Goal: Task Accomplishment & Management: Use online tool/utility

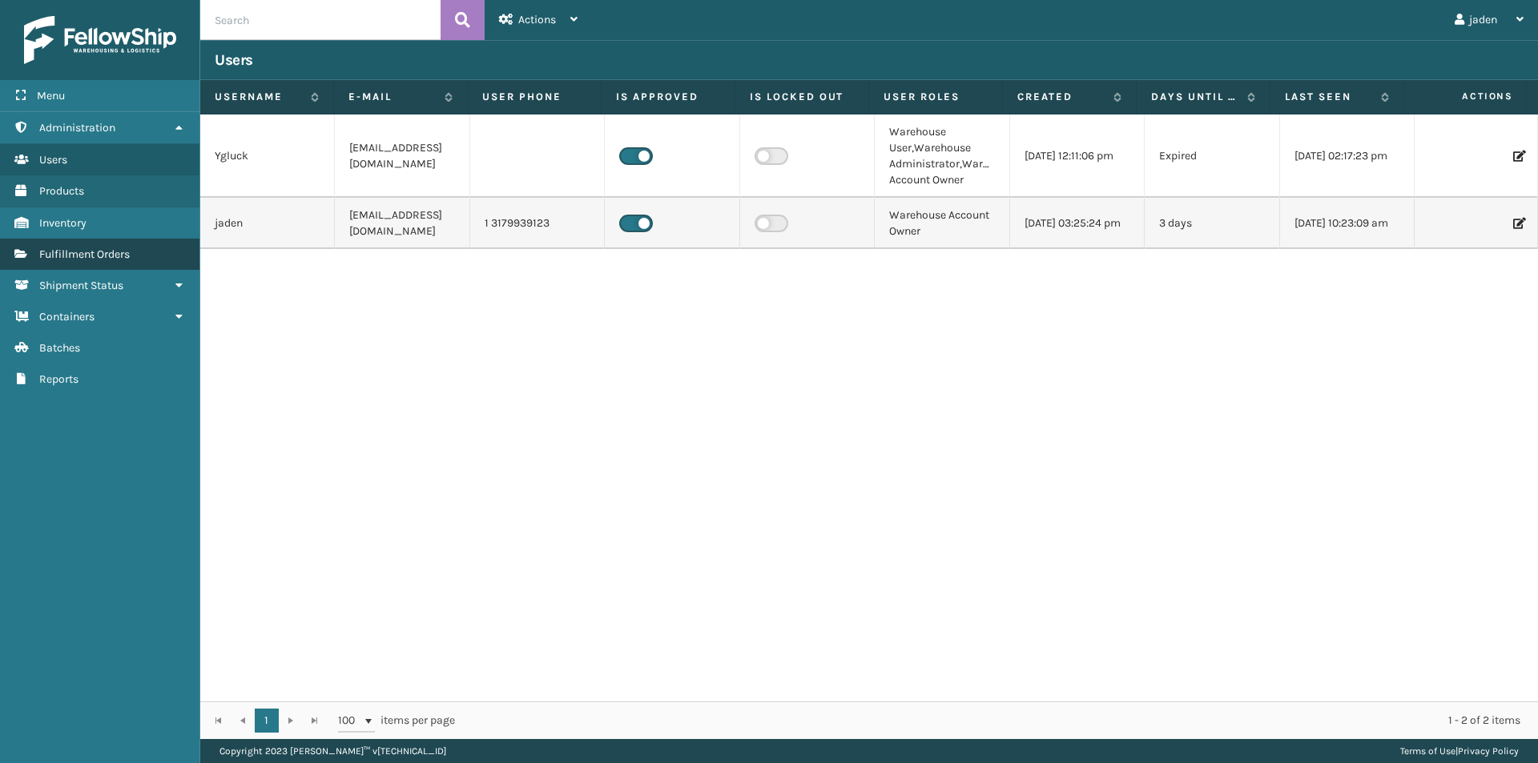
click at [114, 257] on span "Fulfillment Orders" at bounding box center [84, 254] width 91 height 14
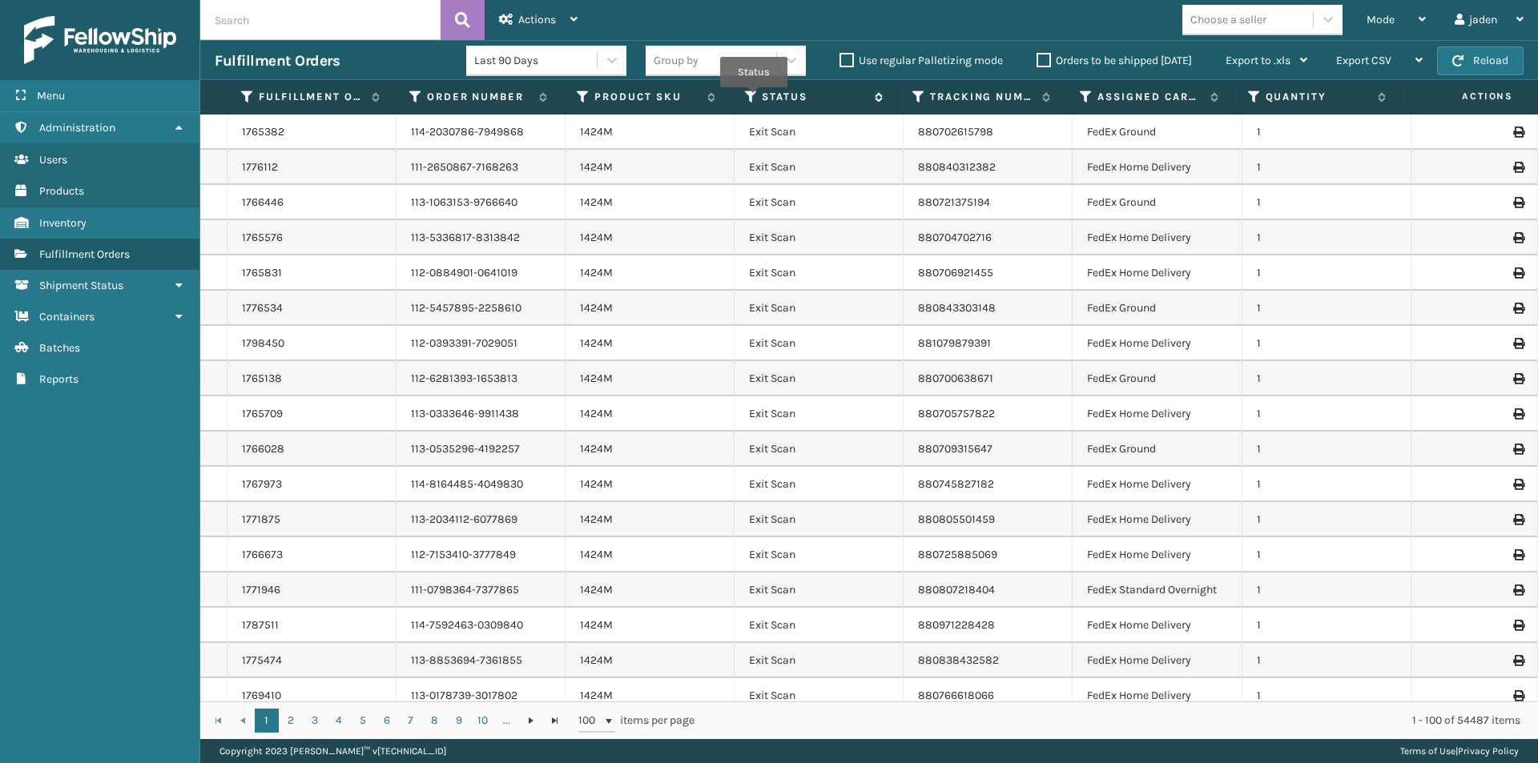
click at [754, 99] on icon at bounding box center [751, 97] width 13 height 14
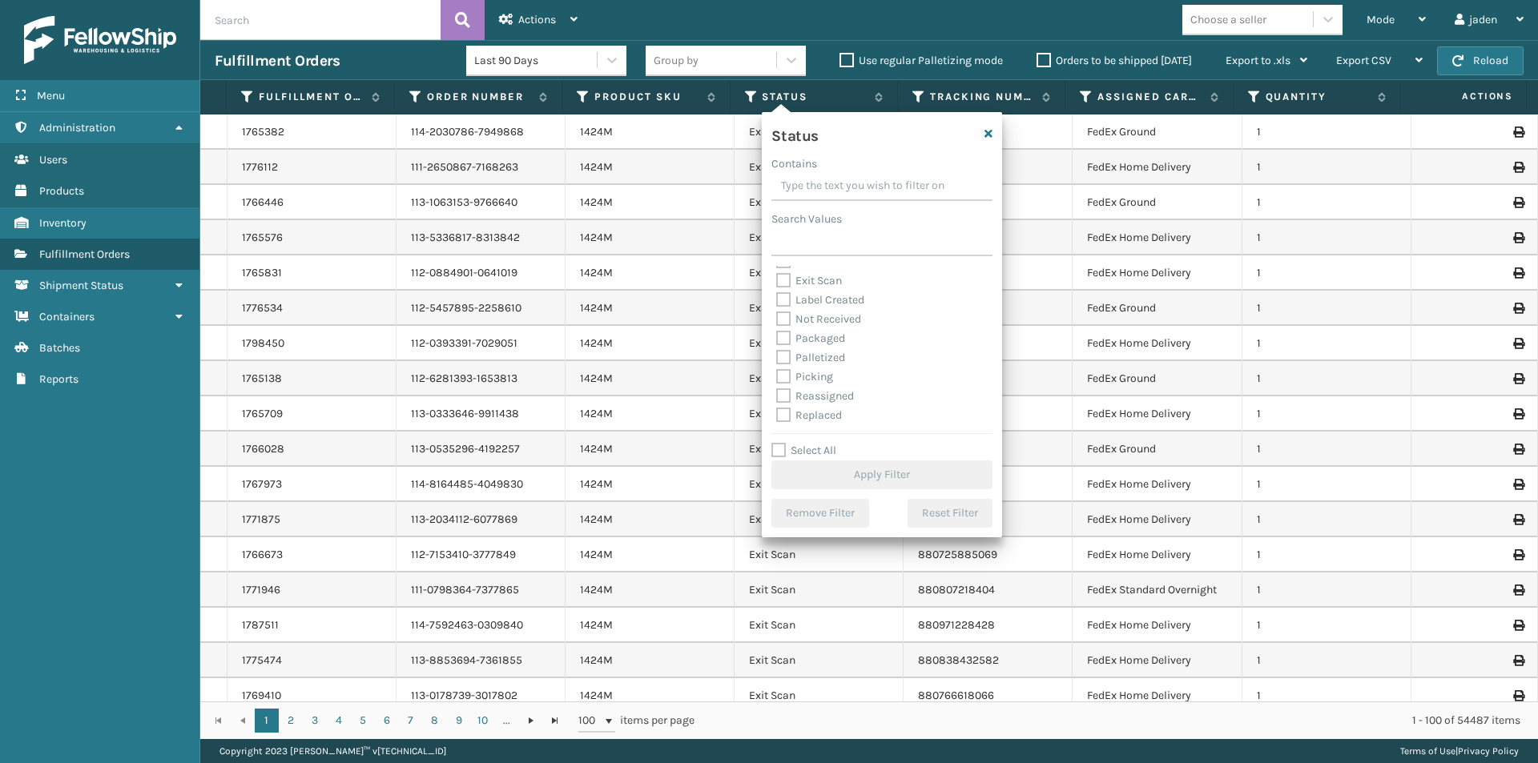
scroll to position [80, 0]
click at [797, 344] on label "Picking" at bounding box center [804, 349] width 57 height 14
click at [777, 344] on input "Picking" at bounding box center [776, 345] width 1 height 10
checkbox input "true"
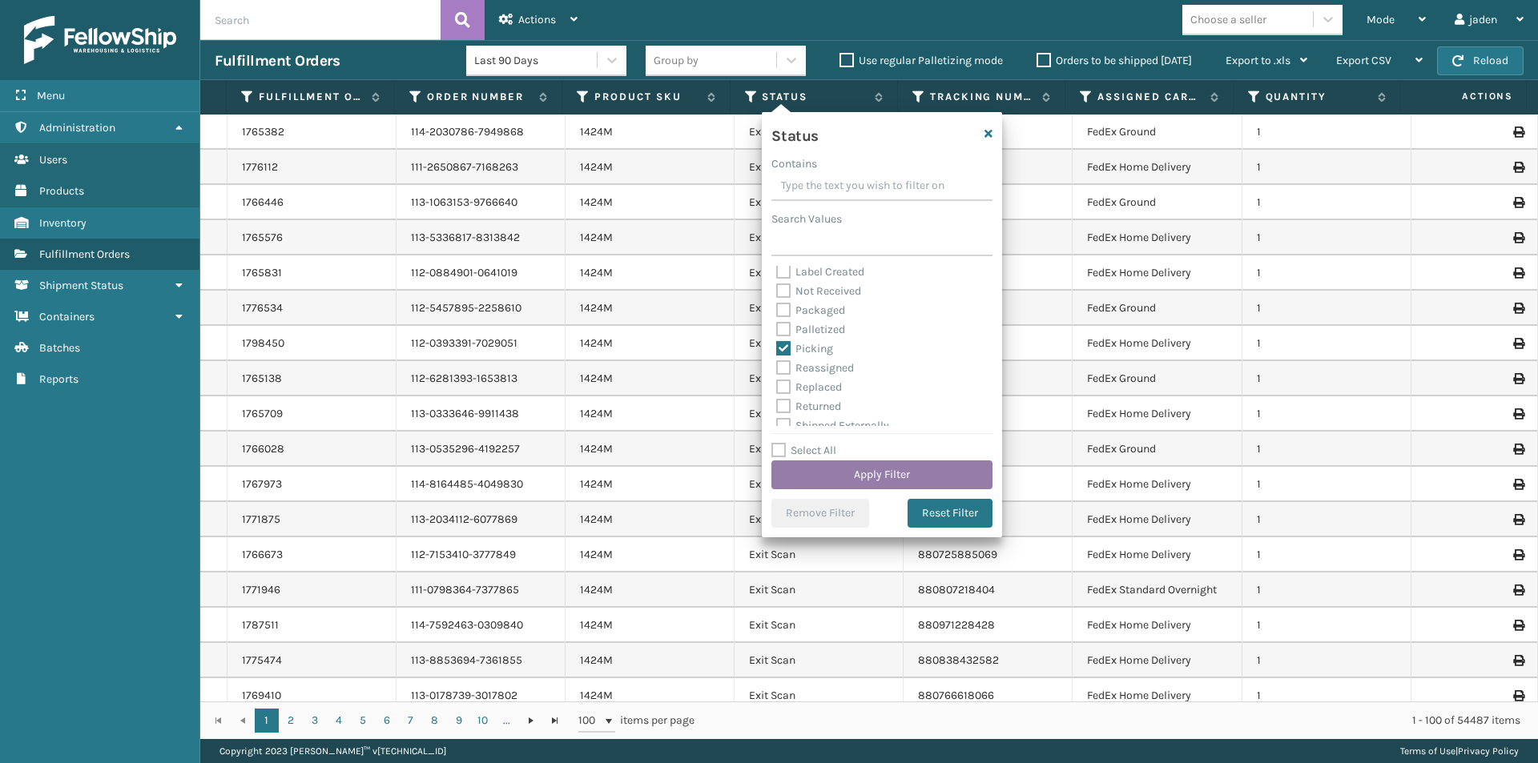
click at [843, 462] on button "Apply Filter" at bounding box center [881, 475] width 221 height 29
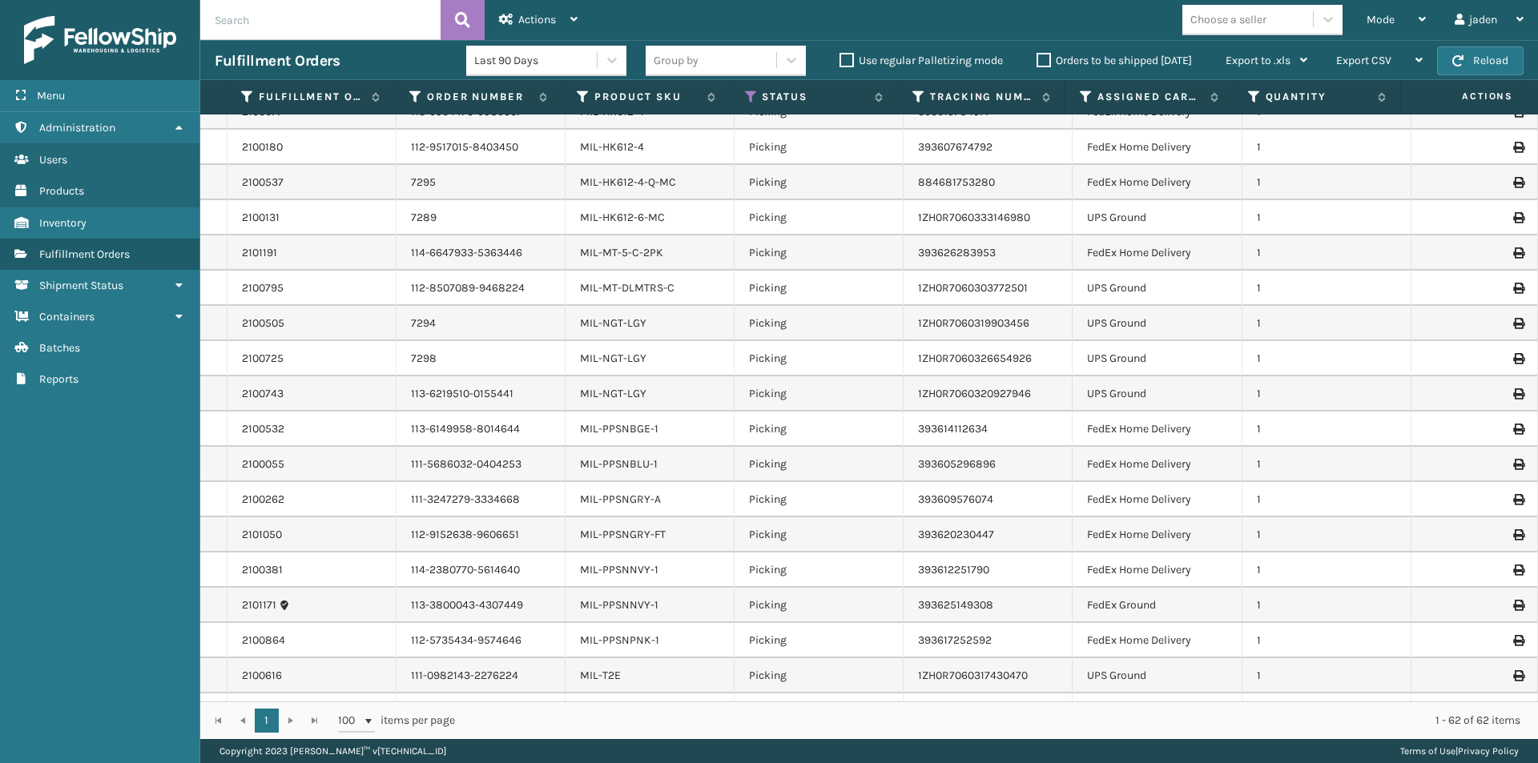
scroll to position [1598, 0]
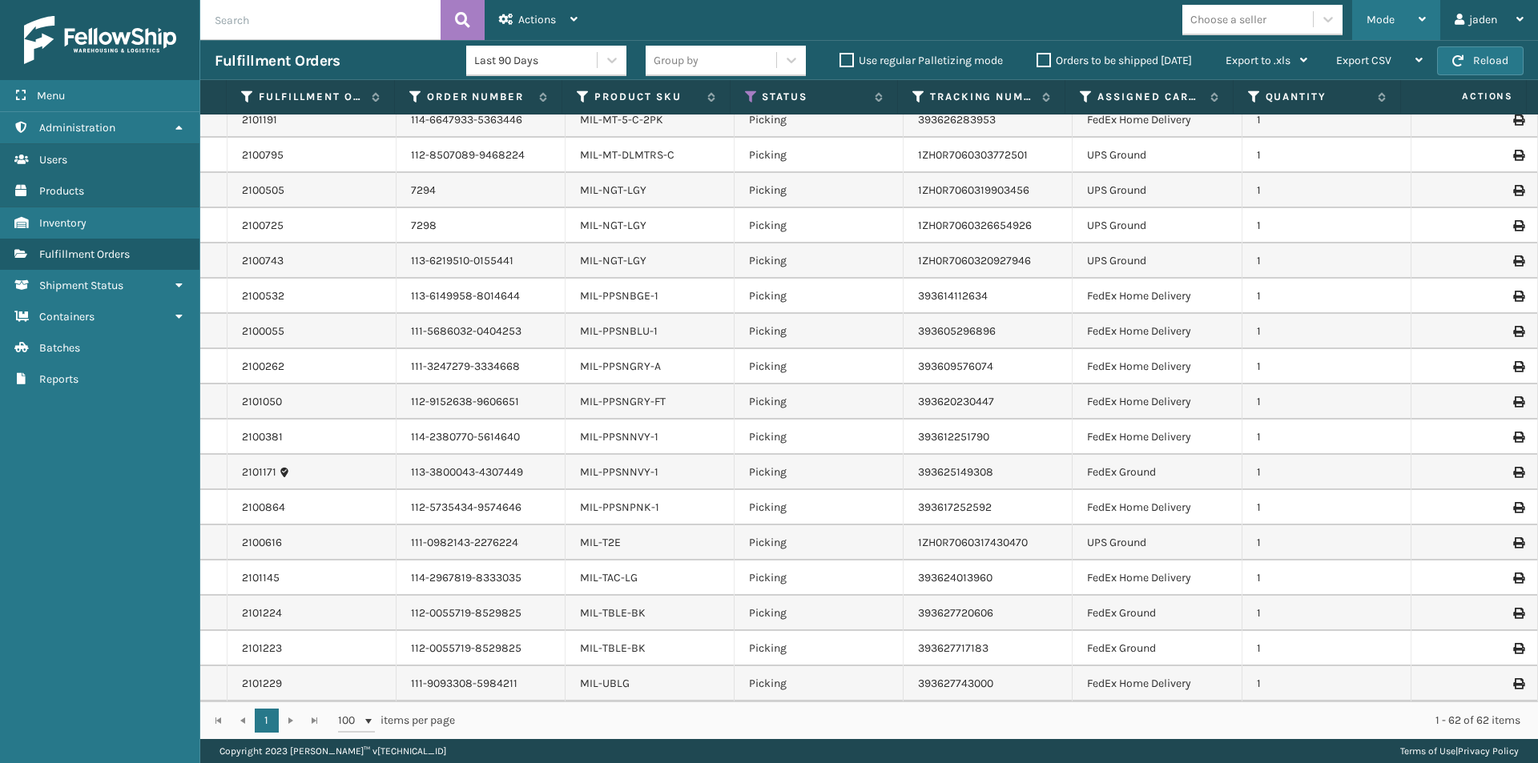
click at [1406, 25] on div "Mode" at bounding box center [1395, 20] width 59 height 40
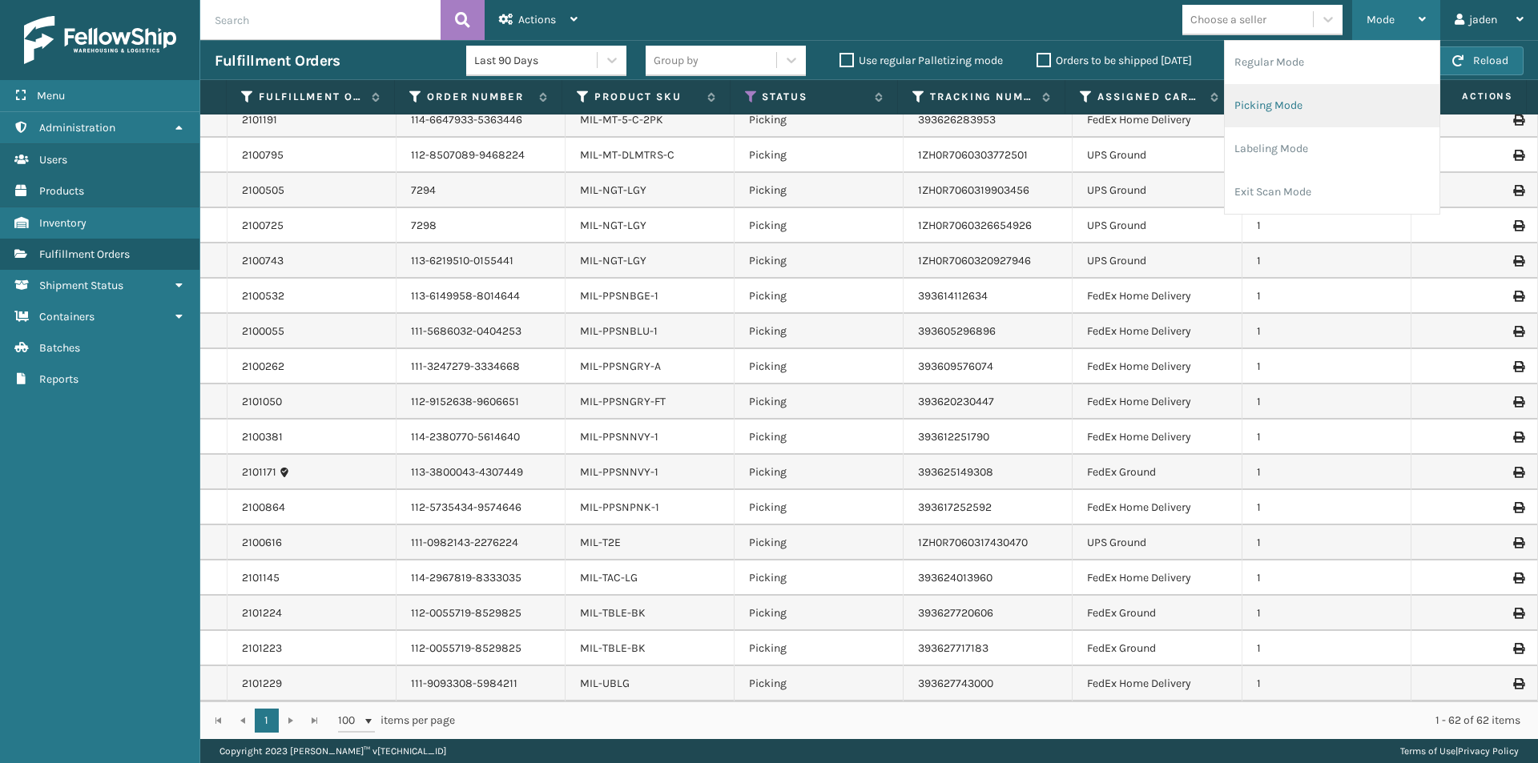
click at [1333, 101] on li "Picking Mode" at bounding box center [1332, 105] width 215 height 43
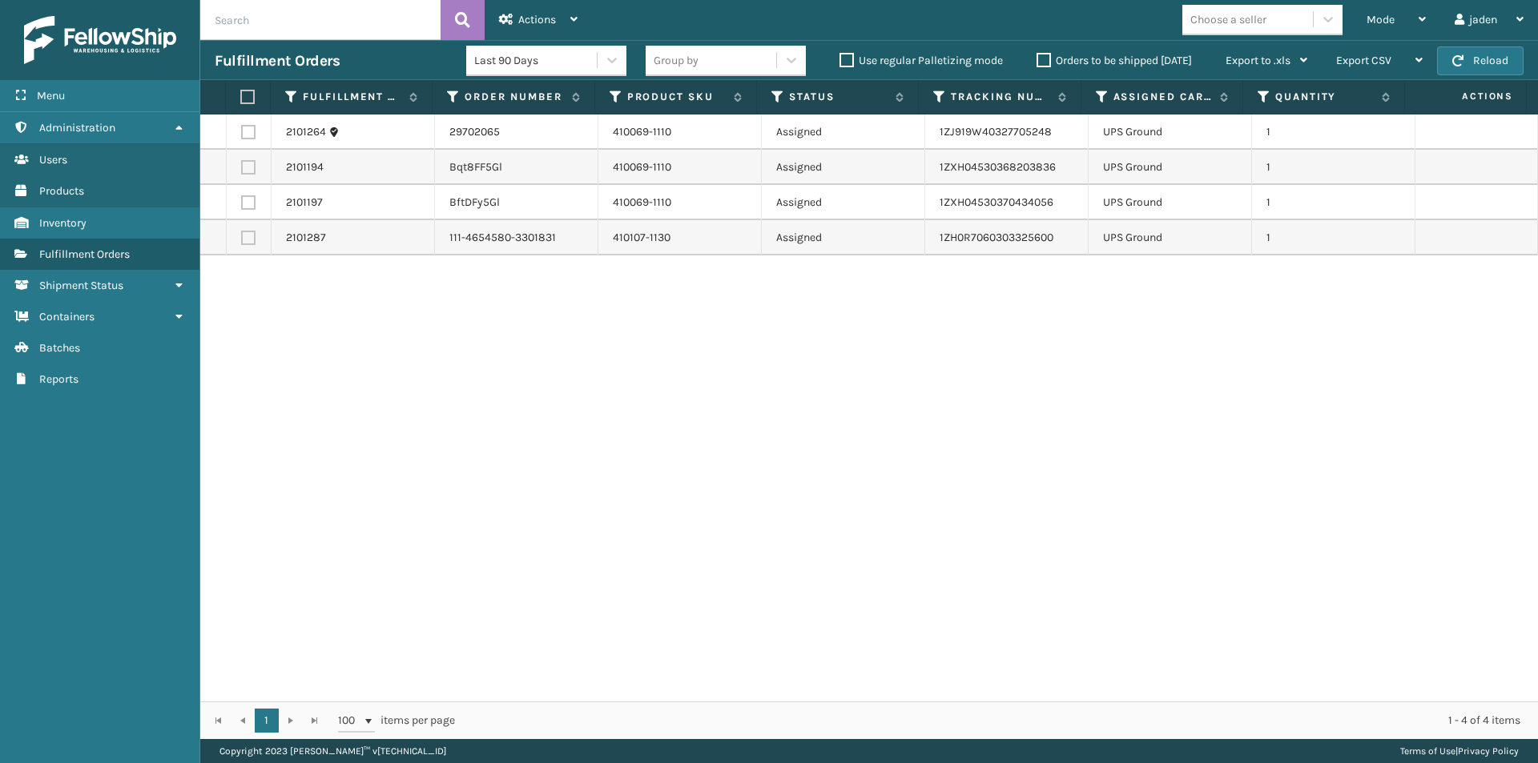
click at [243, 99] on th at bounding box center [248, 97] width 45 height 34
click at [248, 101] on label at bounding box center [245, 97] width 10 height 14
click at [241, 101] on input "checkbox" at bounding box center [240, 97] width 1 height 10
checkbox input "true"
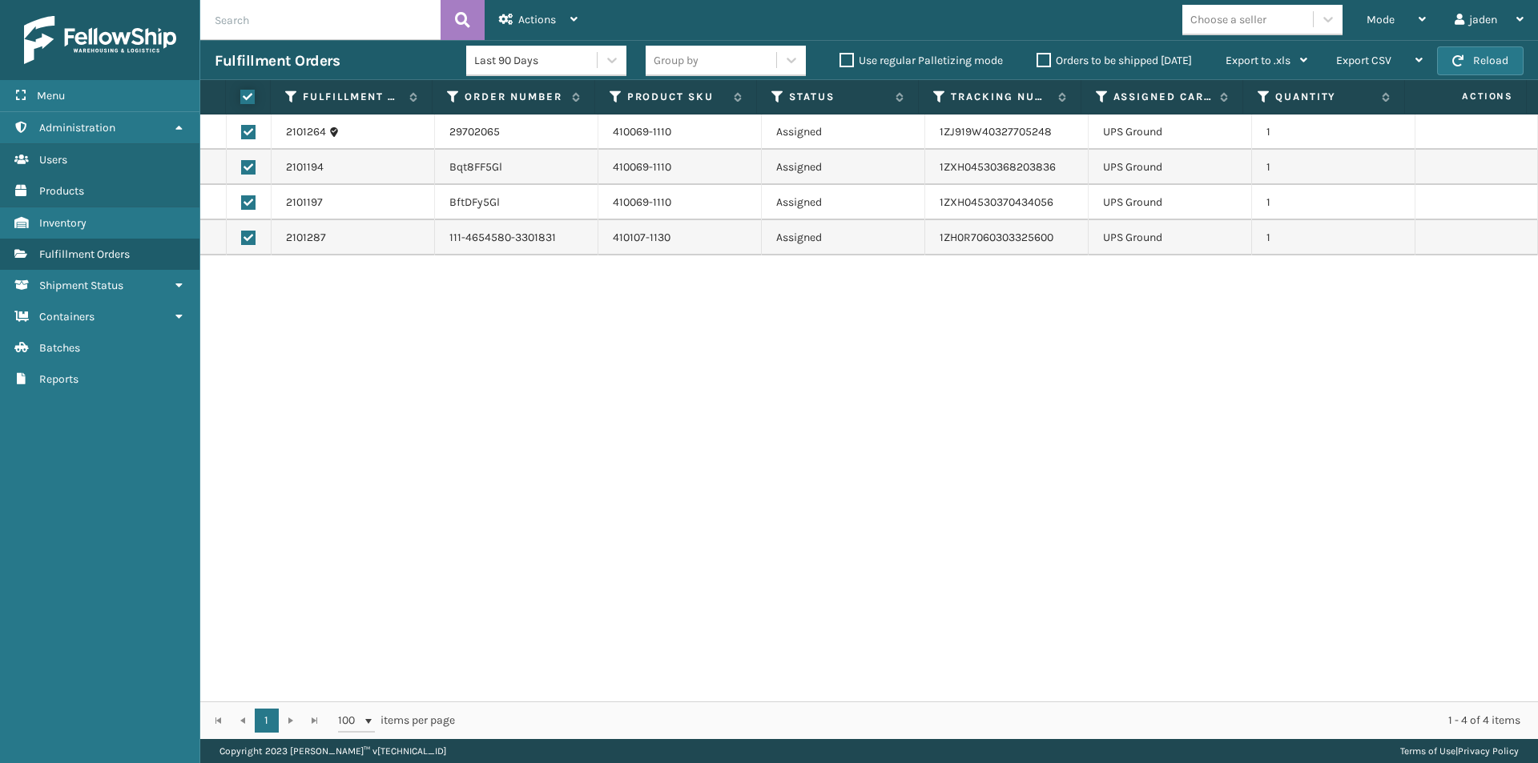
checkbox input "true"
click at [533, 20] on span "Actions" at bounding box center [537, 20] width 38 height 14
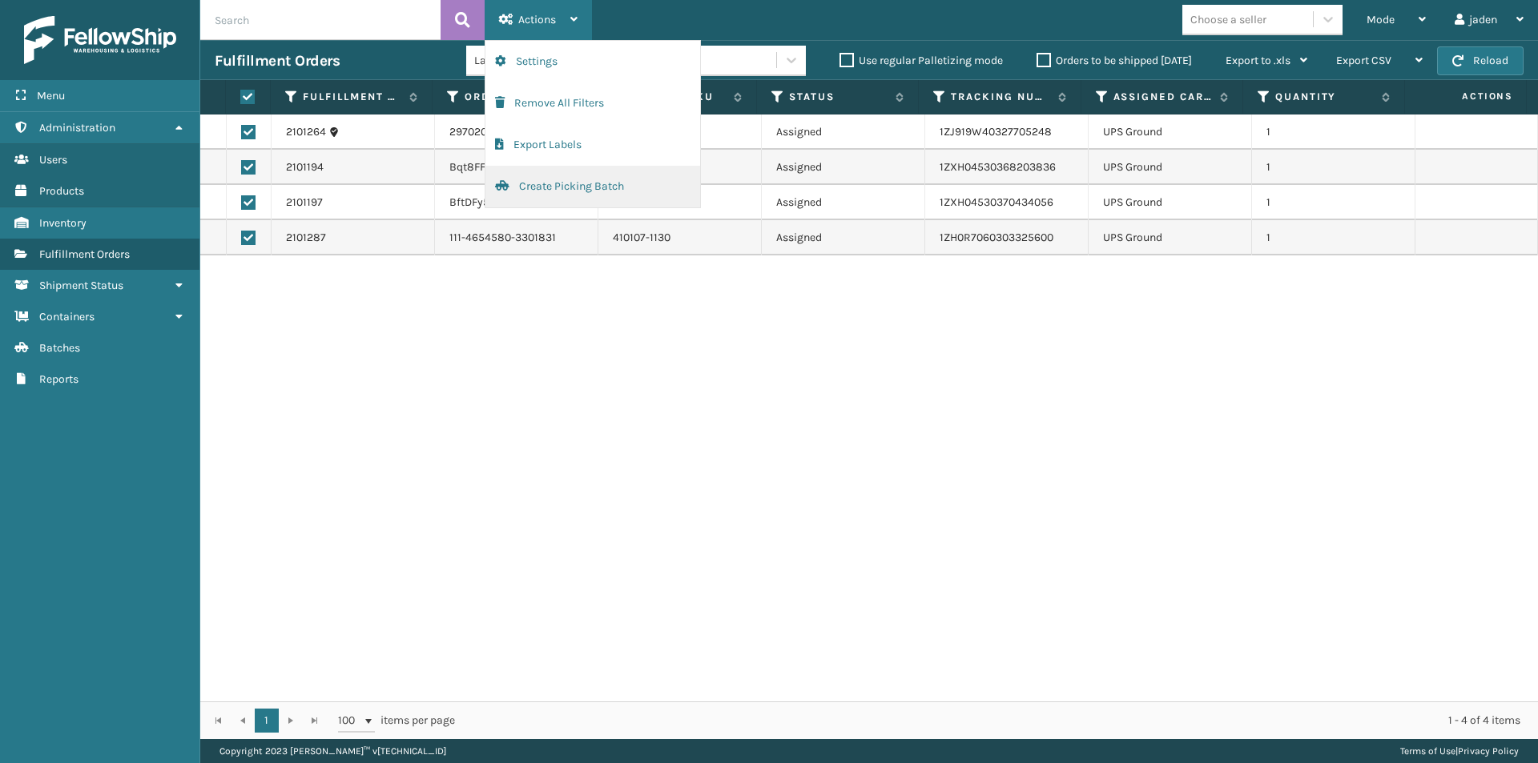
click at [536, 183] on button "Create Picking Batch" at bounding box center [592, 187] width 215 height 42
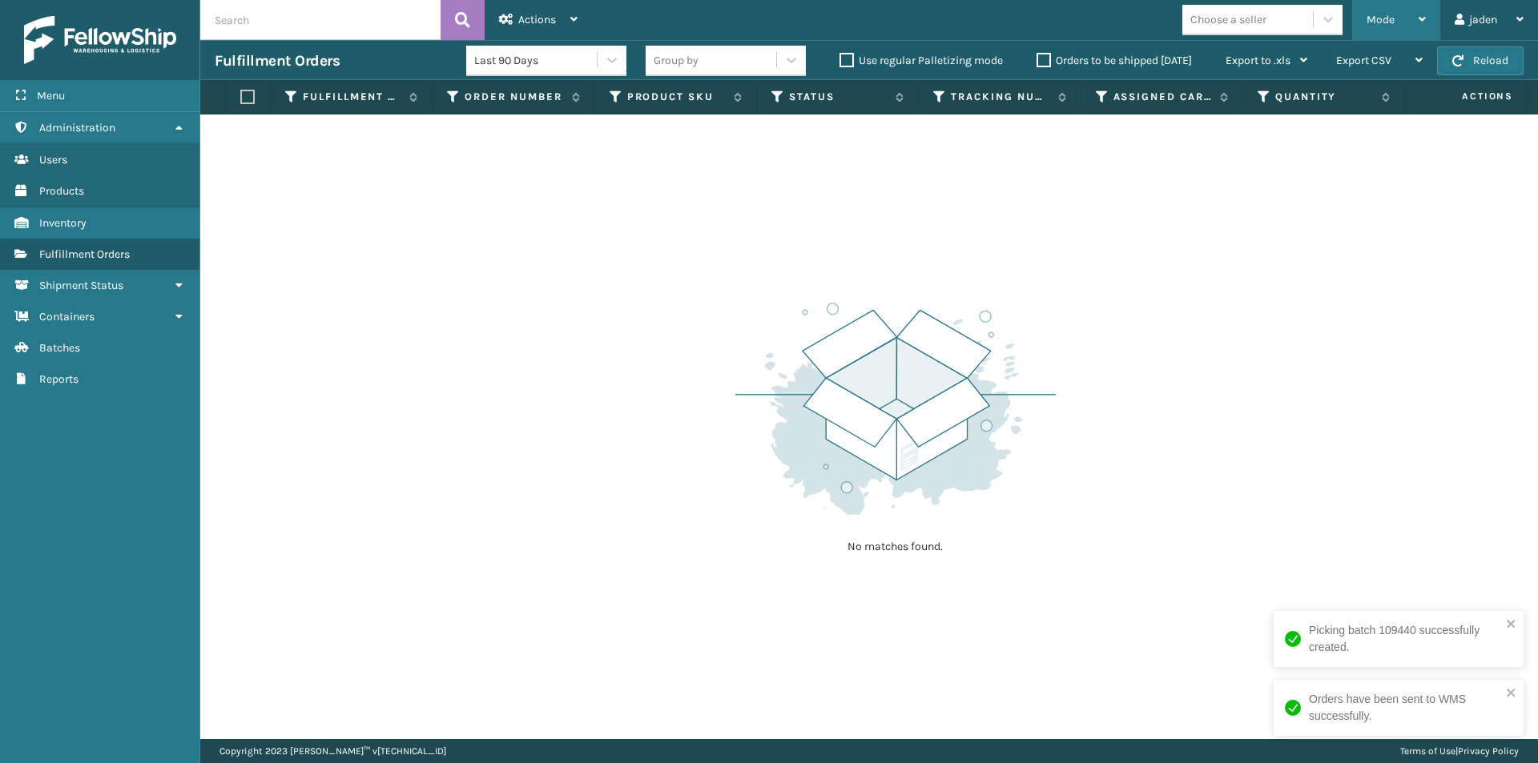
click at [1393, 20] on span "Mode" at bounding box center [1380, 20] width 28 height 14
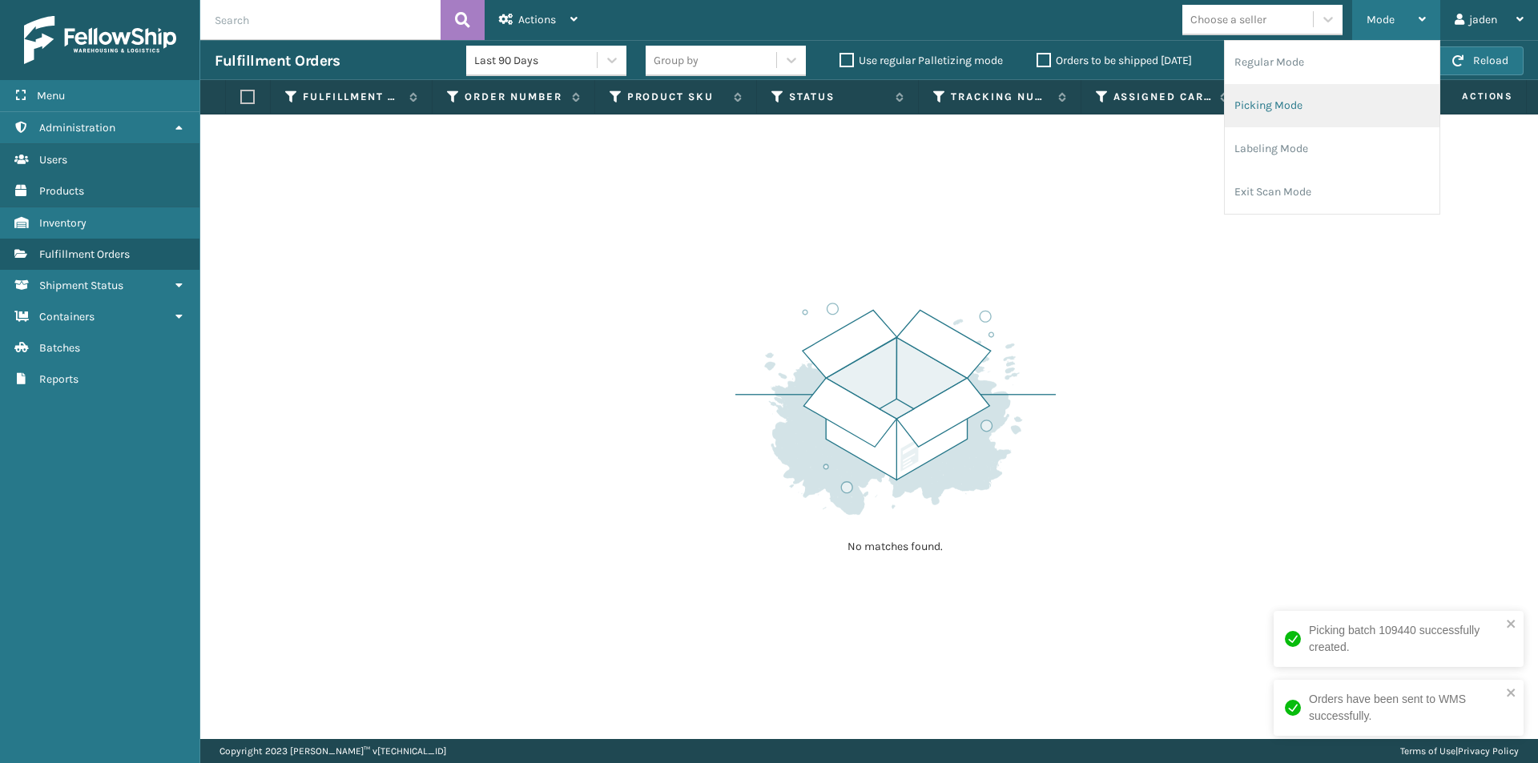
click at [1332, 100] on li "Picking Mode" at bounding box center [1332, 105] width 215 height 43
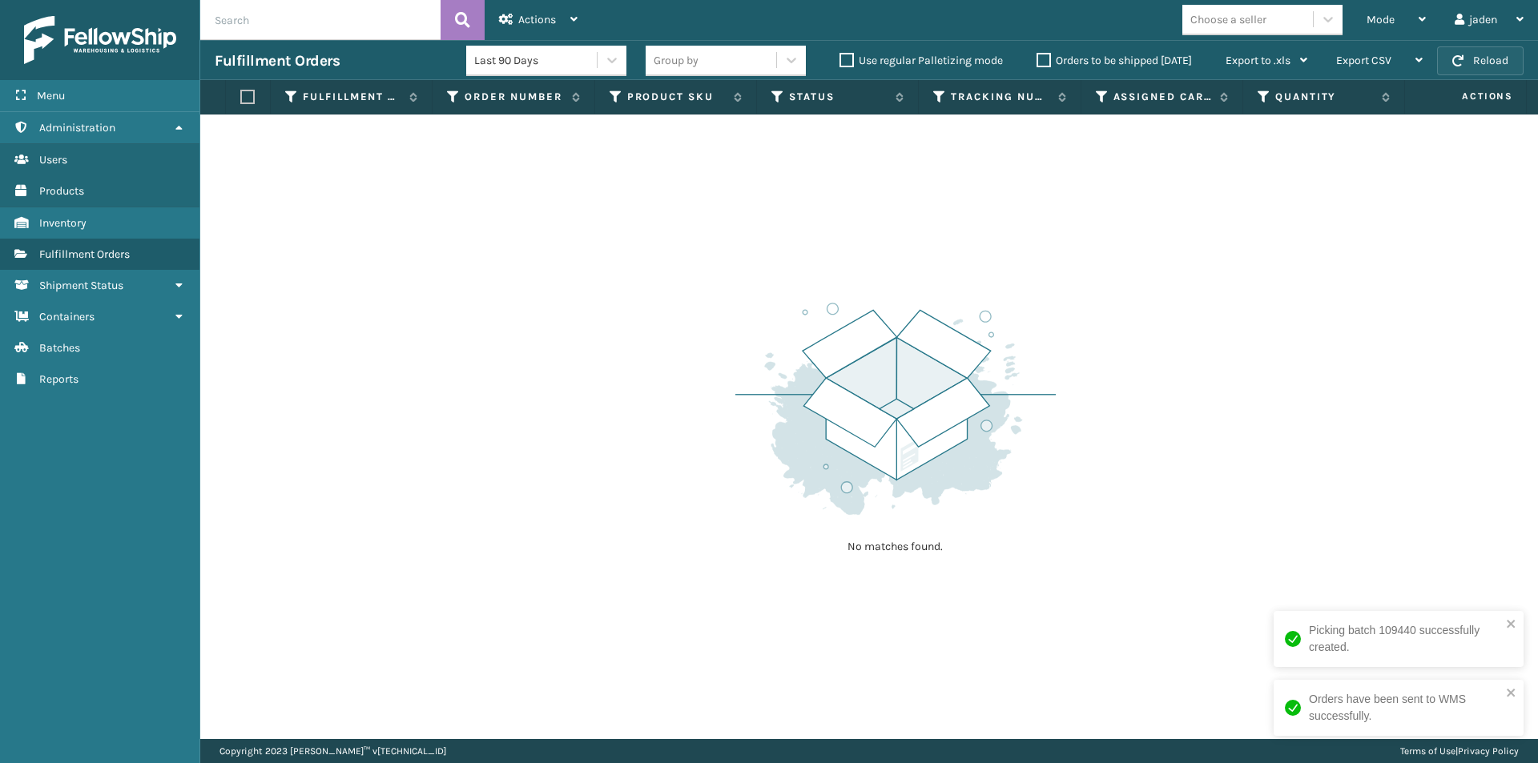
click at [1481, 51] on button "Reload" at bounding box center [1480, 60] width 86 height 29
drag, startPoint x: 1141, startPoint y: 228, endPoint x: 1191, endPoint y: 203, distance: 56.2
click at [554, 234] on div "No matches found." at bounding box center [869, 427] width 1338 height 625
drag, startPoint x: 1179, startPoint y: 200, endPoint x: 1157, endPoint y: 200, distance: 21.6
drag, startPoint x: 1157, startPoint y: 200, endPoint x: 561, endPoint y: 241, distance: 597.3
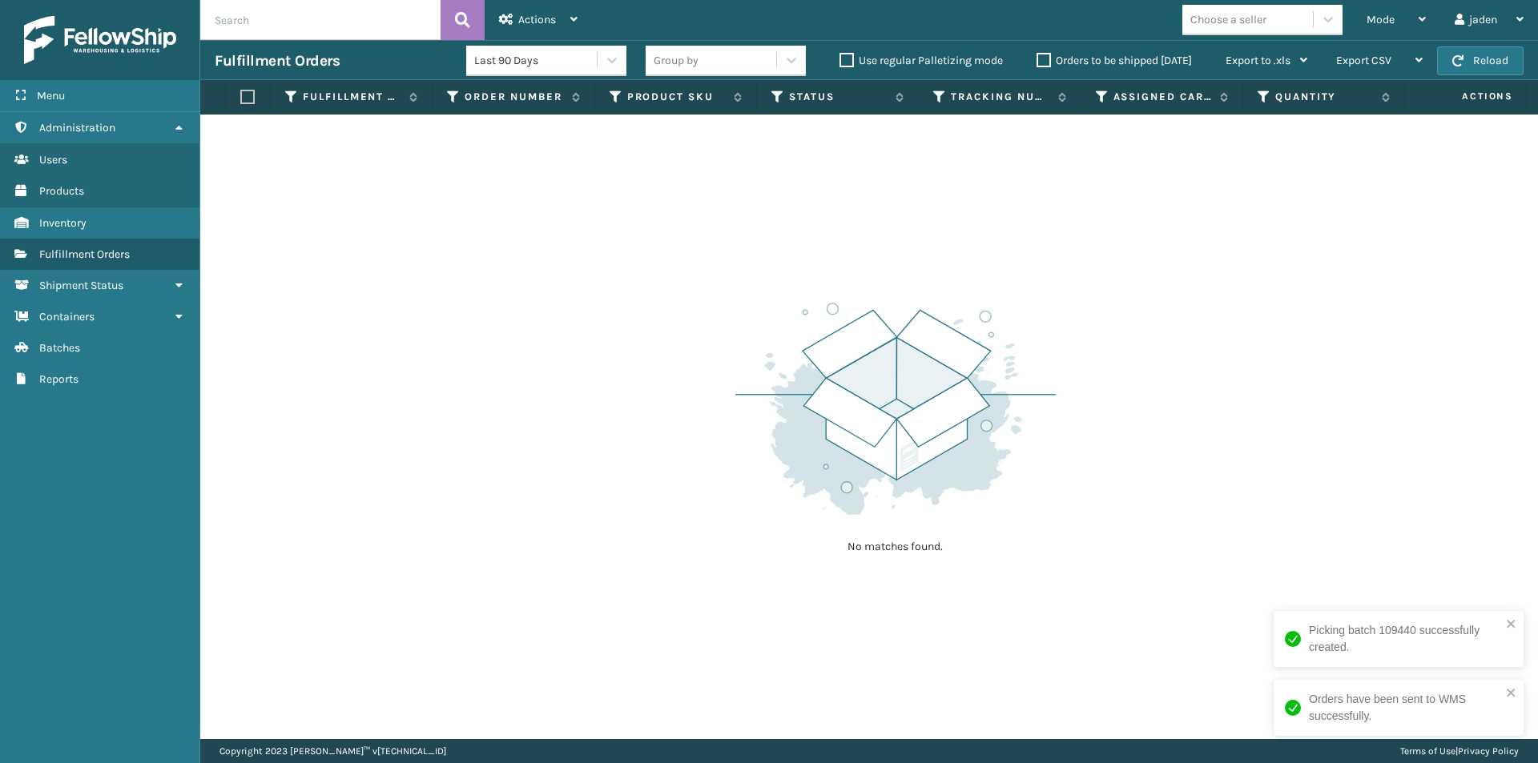
click at [561, 241] on div "No matches found." at bounding box center [869, 427] width 1338 height 625
drag, startPoint x: 1088, startPoint y: 202, endPoint x: 1077, endPoint y: 201, distance: 10.4
drag, startPoint x: 1077, startPoint y: 201, endPoint x: 931, endPoint y: 256, distance: 155.9
click at [523, 264] on div "No matches found." at bounding box center [869, 427] width 1338 height 625
drag, startPoint x: 1091, startPoint y: 250, endPoint x: 1200, endPoint y: 280, distance: 112.9
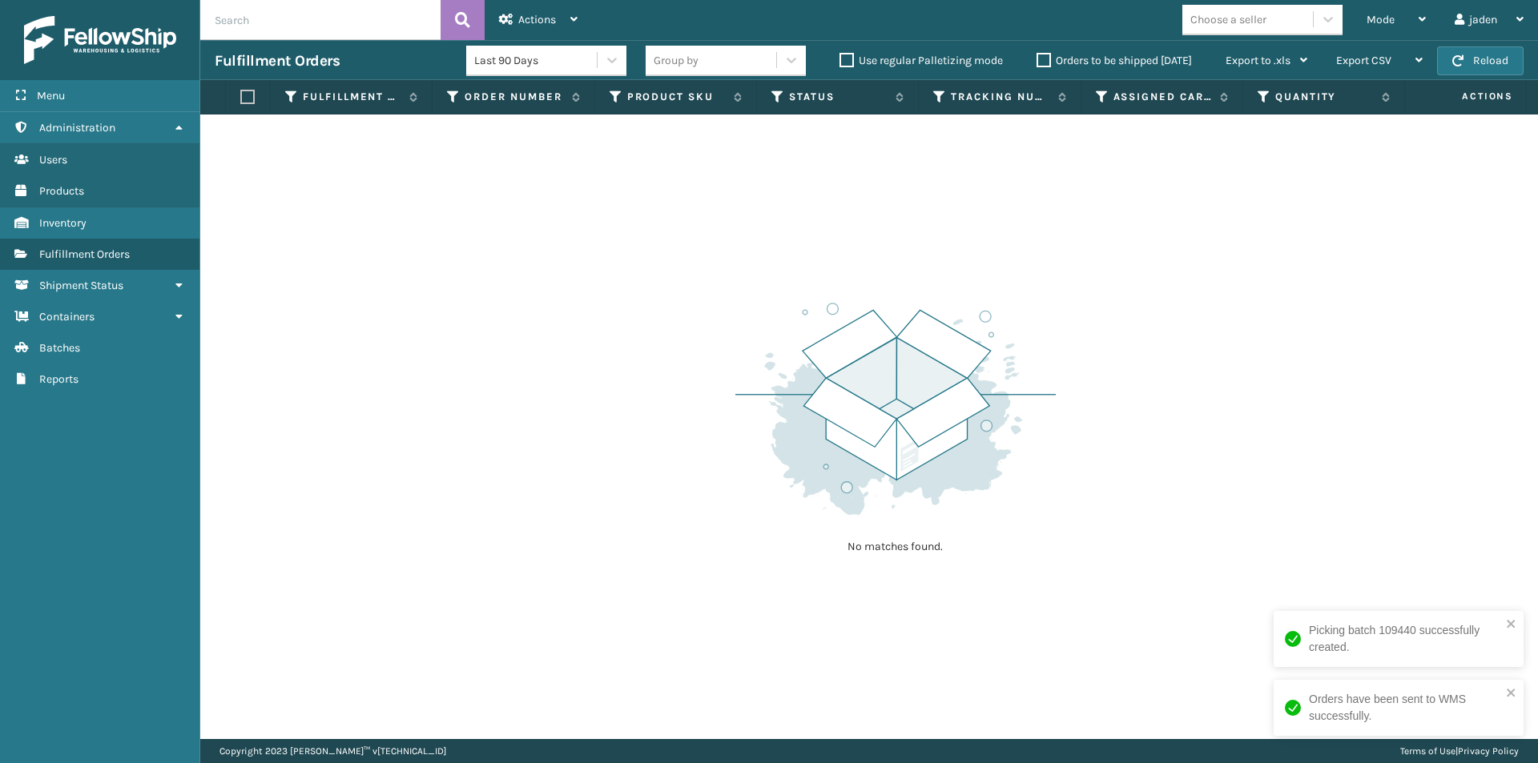
click at [536, 309] on div "No matches found." at bounding box center [869, 427] width 1338 height 625
drag, startPoint x: 1200, startPoint y: 280, endPoint x: 1149, endPoint y: 273, distance: 51.7
drag, startPoint x: 1149, startPoint y: 273, endPoint x: 1168, endPoint y: 239, distance: 38.7
click at [513, 324] on div "No matches found." at bounding box center [869, 427] width 1338 height 625
drag, startPoint x: 1168, startPoint y: 239, endPoint x: 1125, endPoint y: 231, distance: 43.4
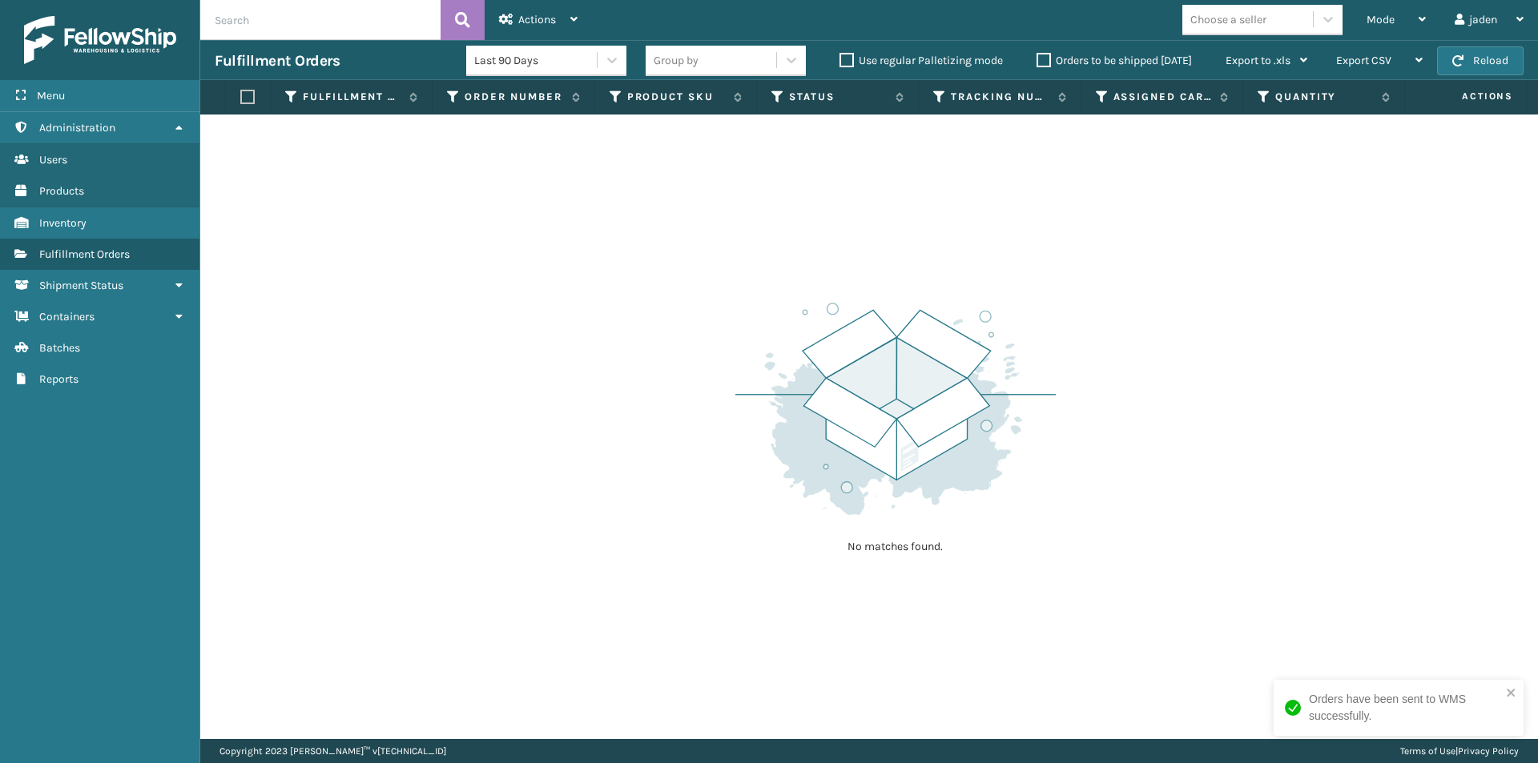
drag, startPoint x: 1125, startPoint y: 231, endPoint x: 1249, endPoint y: 37, distance: 230.2
click at [515, 318] on div "No matches found." at bounding box center [869, 427] width 1338 height 625
click at [1486, 56] on button "Reload" at bounding box center [1480, 60] width 86 height 29
click at [1367, 20] on span "Mode" at bounding box center [1380, 20] width 28 height 14
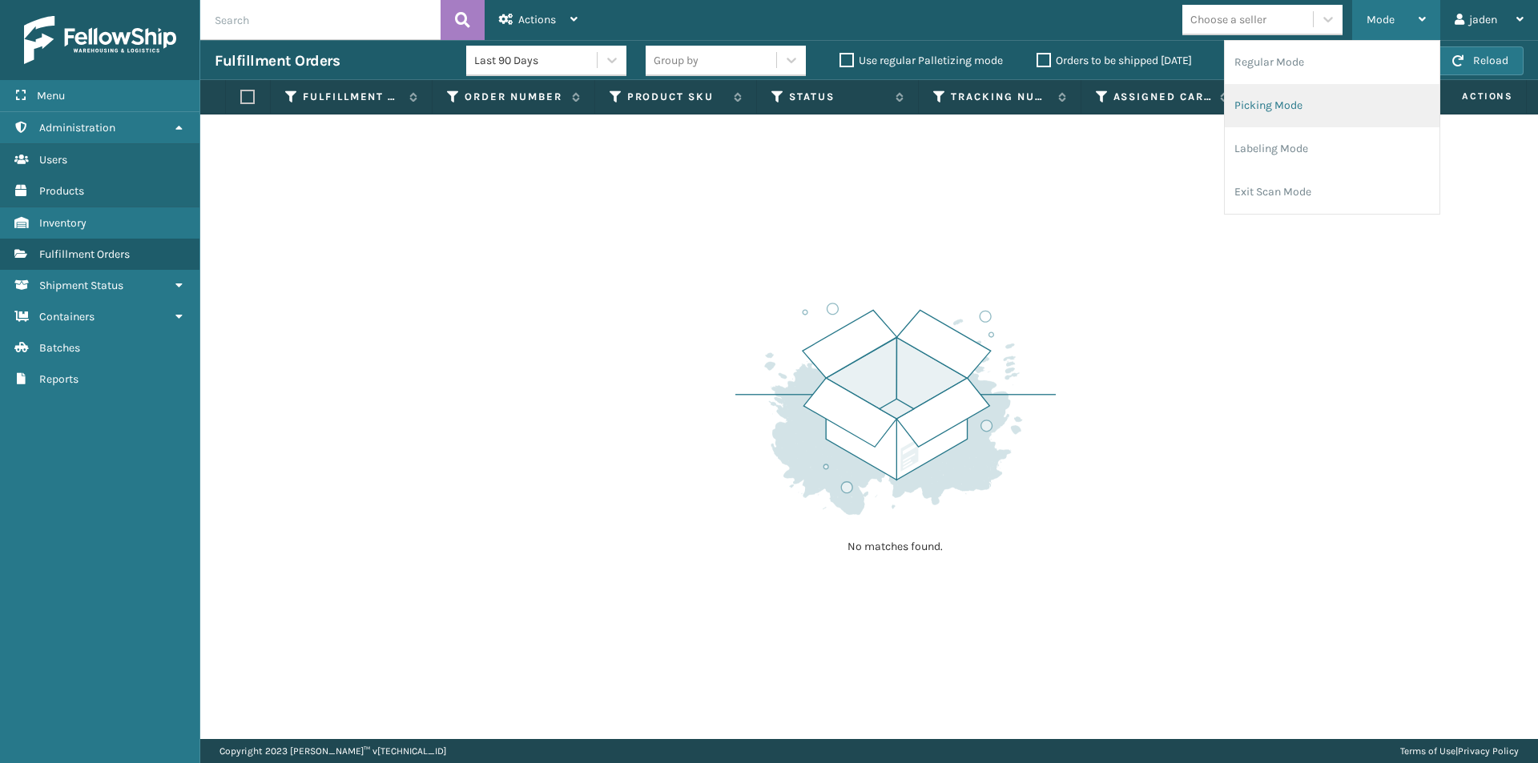
click at [1308, 102] on li "Picking Mode" at bounding box center [1332, 105] width 215 height 43
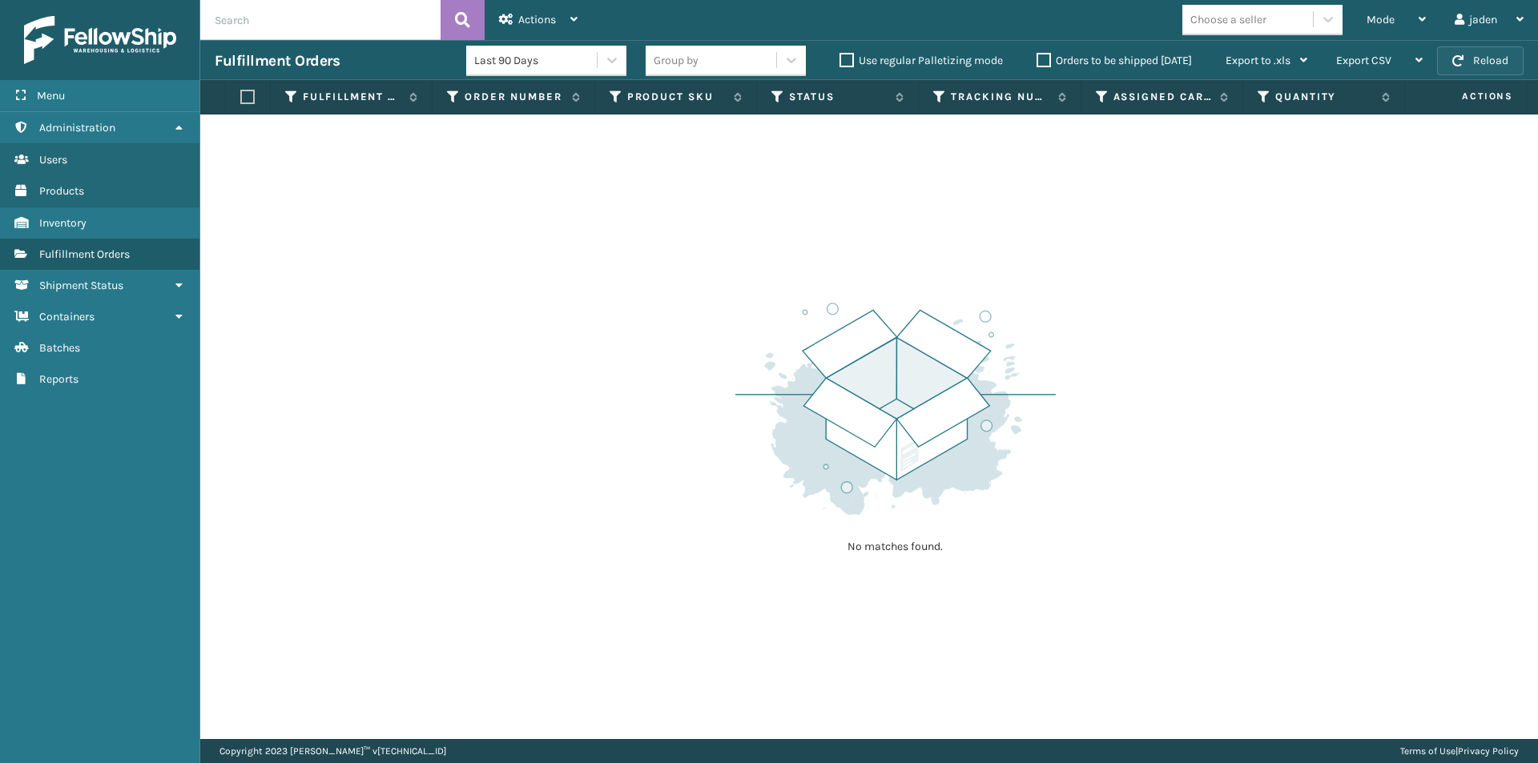
click at [1482, 70] on button "Reload" at bounding box center [1480, 60] width 86 height 29
